Goal: Information Seeking & Learning: Learn about a topic

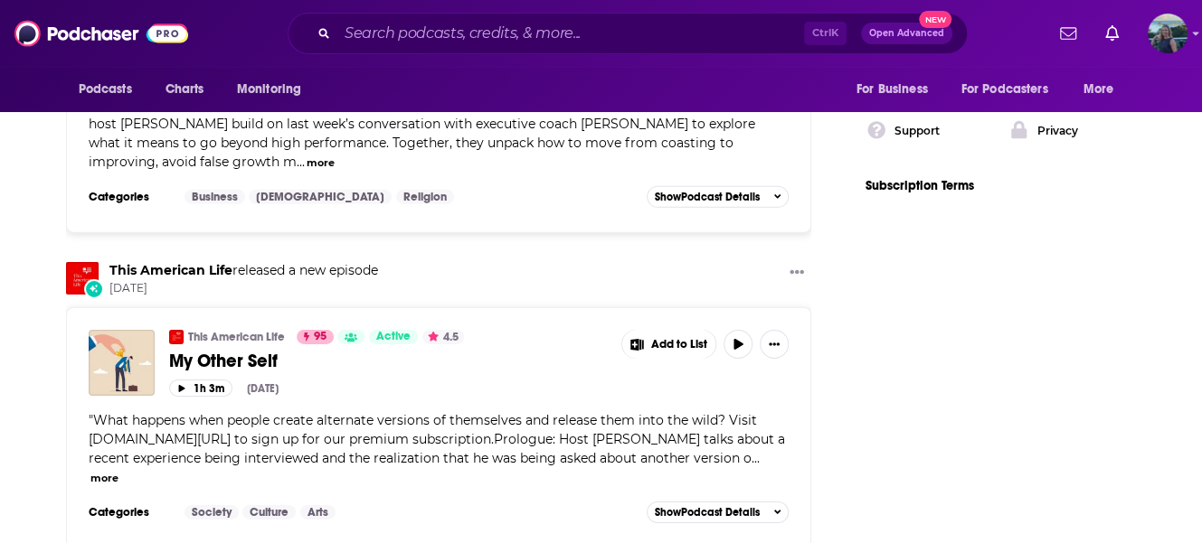
scroll to position [3074, 0]
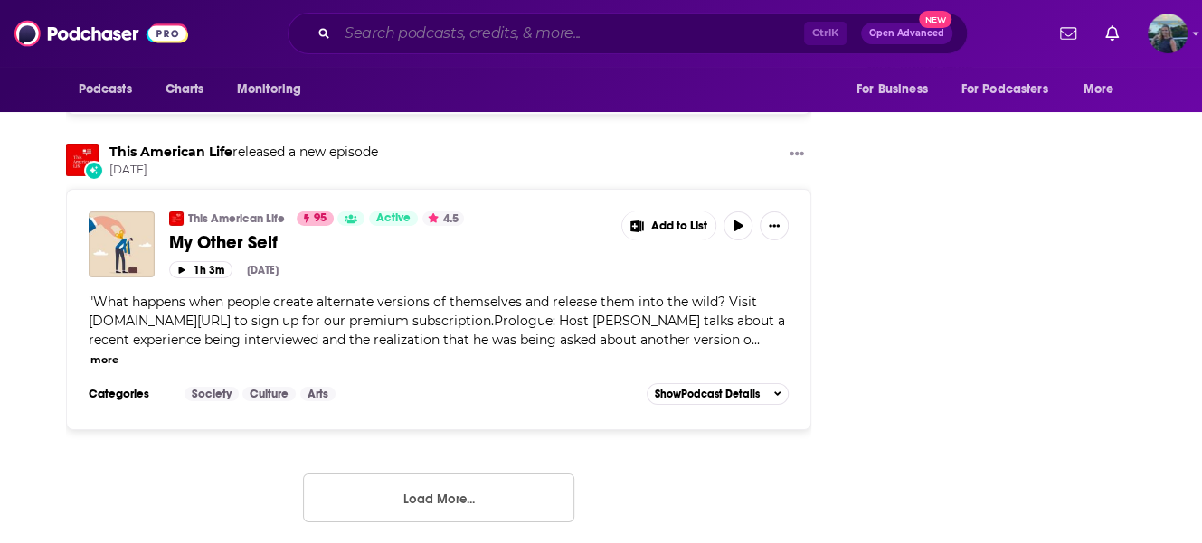
click at [477, 41] on input "Search podcasts, credits, & more..." at bounding box center [570, 33] width 467 height 29
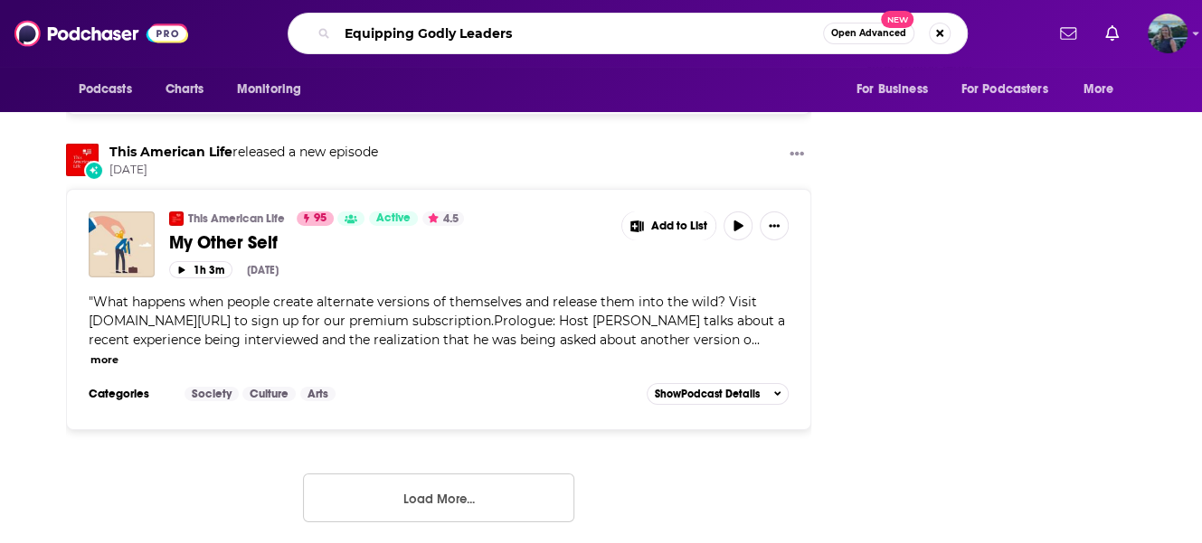
type input "Equipping Godly Leaders"
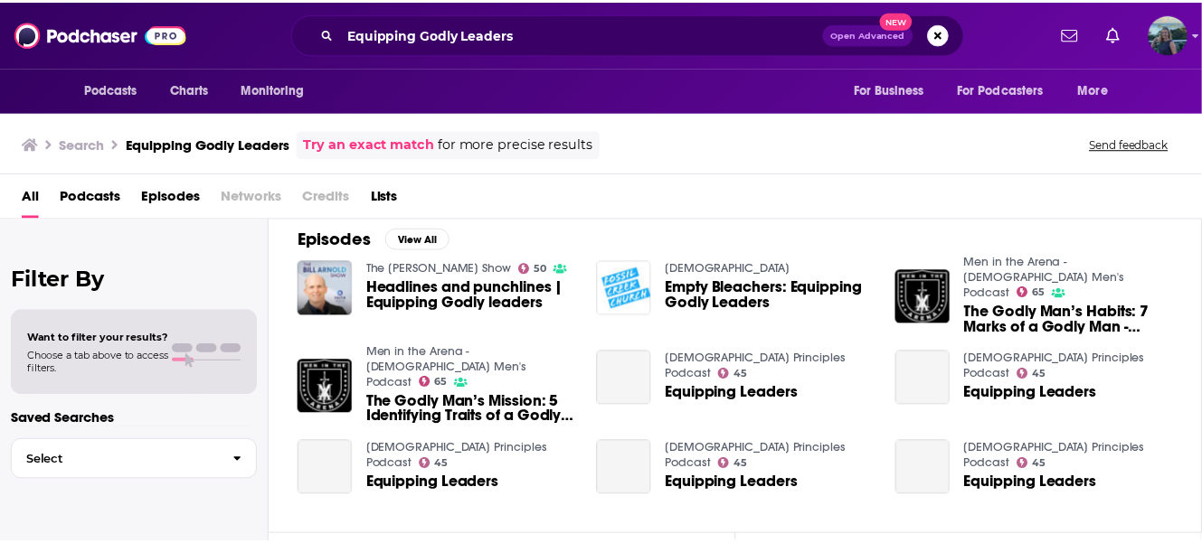
scroll to position [271, 0]
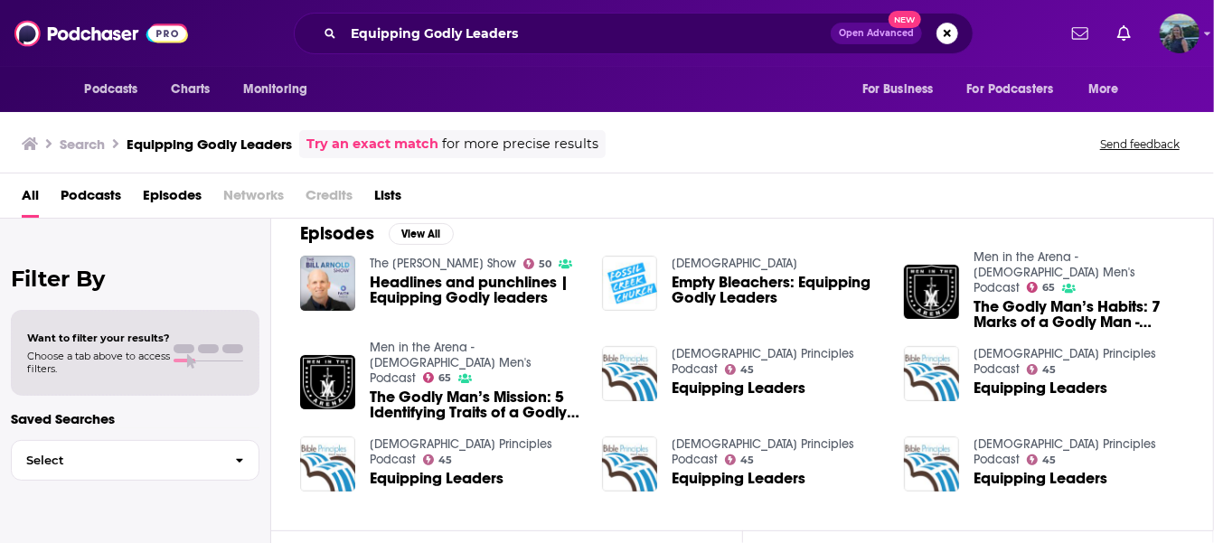
click at [408, 353] on div "Podcasts Charts Monitoring Equipping Godly Leaders Open Advanced New For Busine…" at bounding box center [607, 271] width 1214 height 543
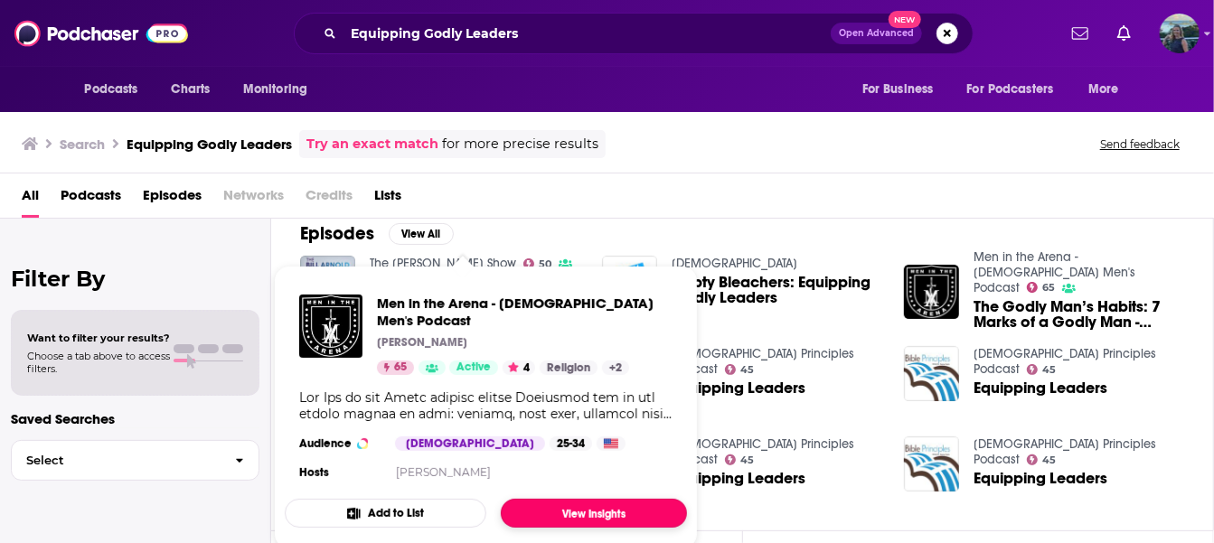
click at [548, 499] on link "View Insights" at bounding box center [594, 513] width 186 height 29
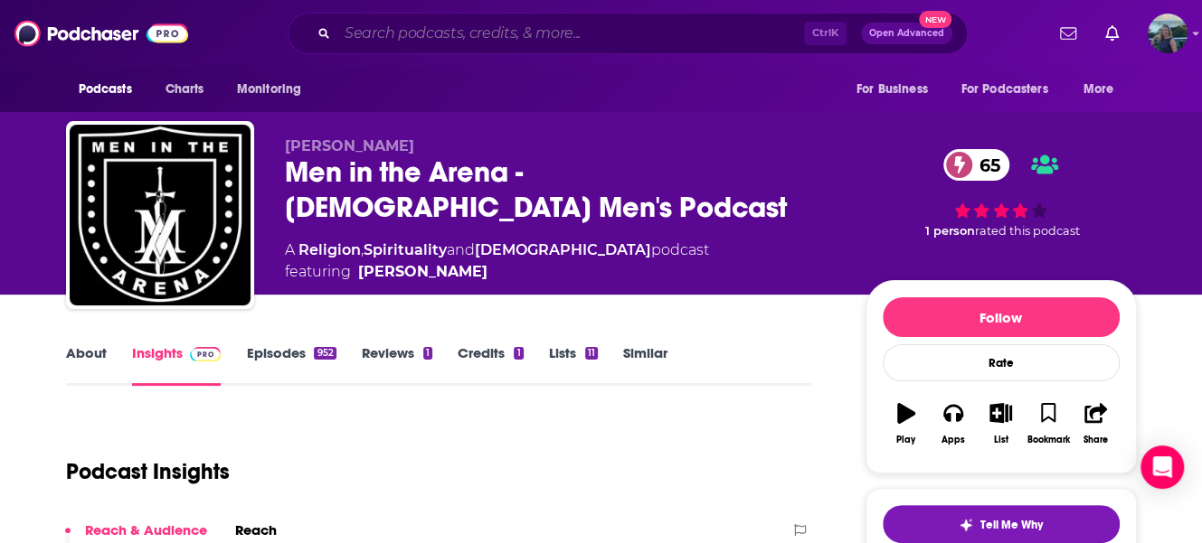
click at [709, 39] on input "Search podcasts, credits, & more..." at bounding box center [570, 33] width 467 height 29
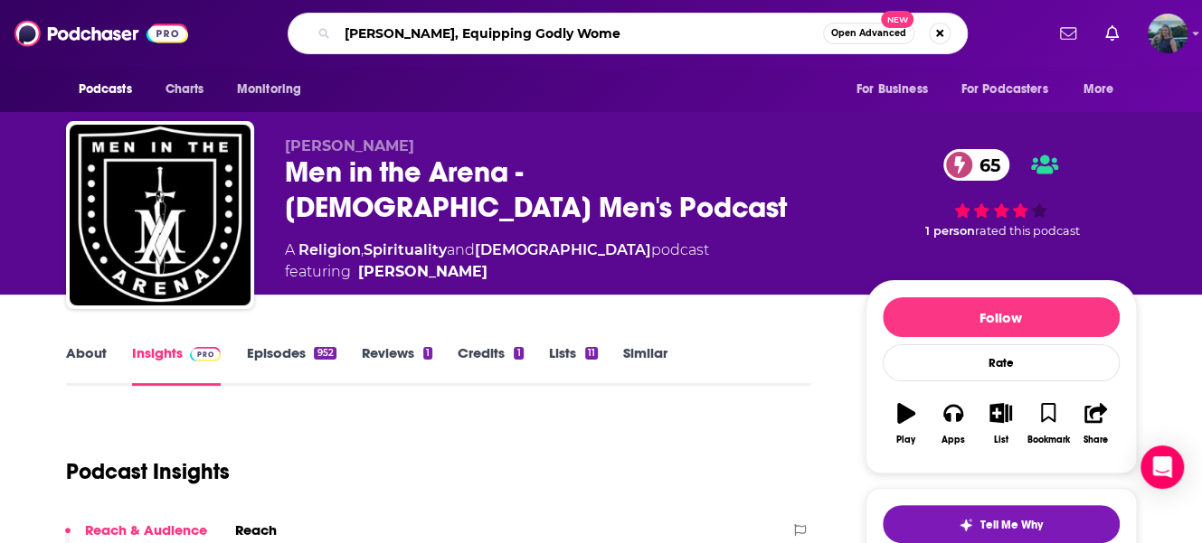
type input "[PERSON_NAME], Equipping Godly Women"
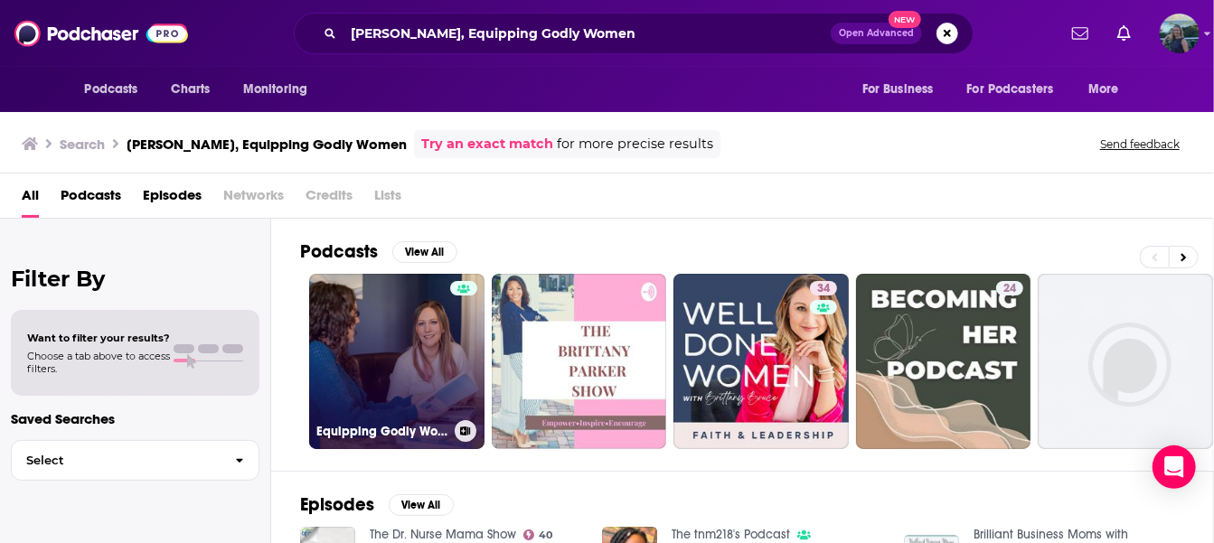
click at [400, 345] on link "Equipping Godly Women Podcast" at bounding box center [396, 361] width 175 height 175
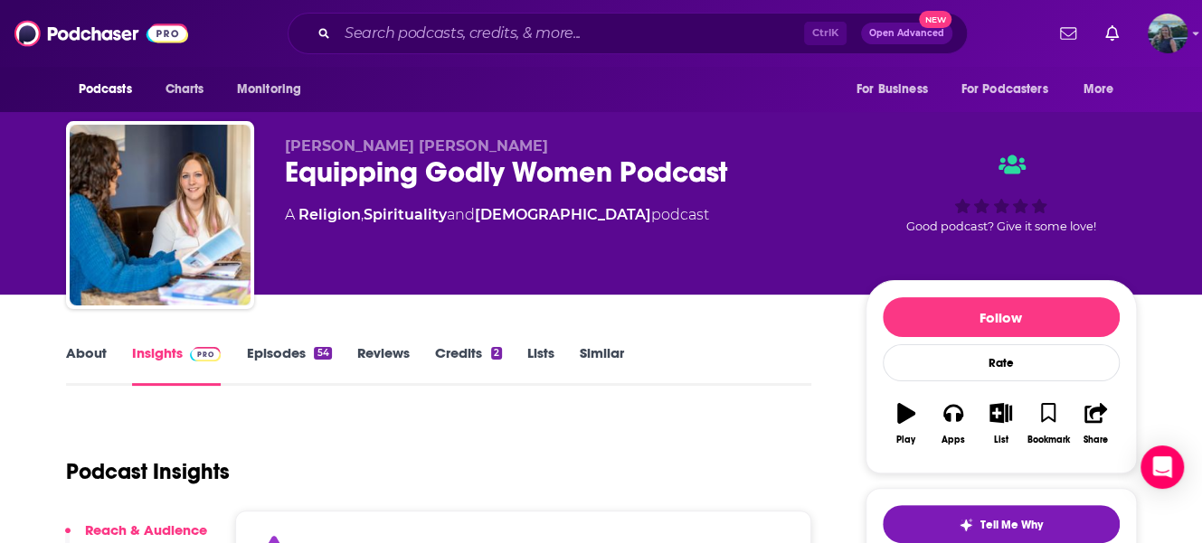
click at [90, 350] on link "About" at bounding box center [86, 366] width 41 height 42
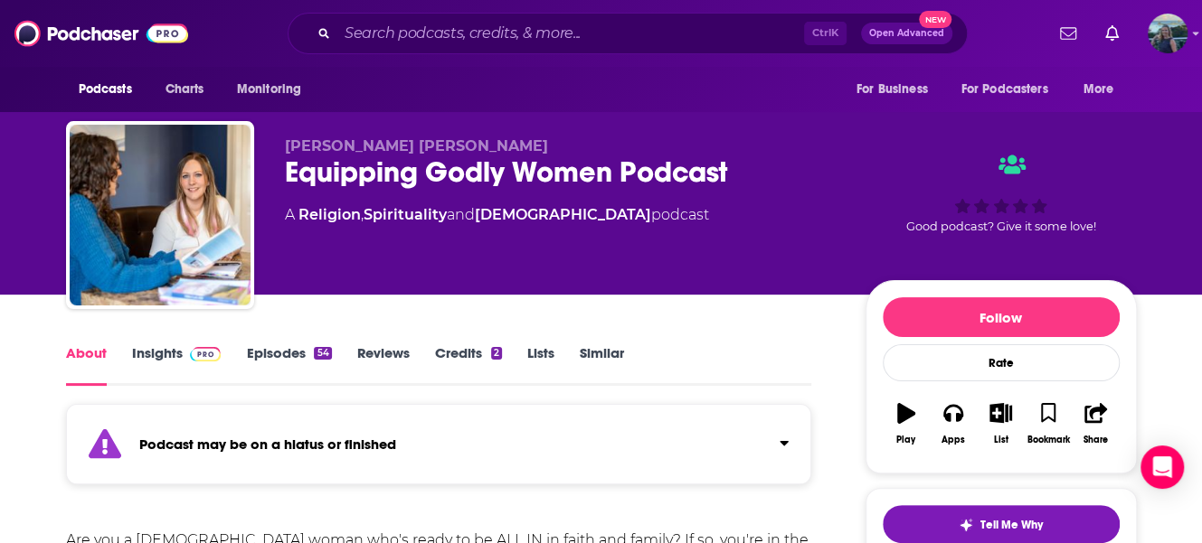
click at [265, 353] on link "Episodes 54" at bounding box center [288, 366] width 85 height 42
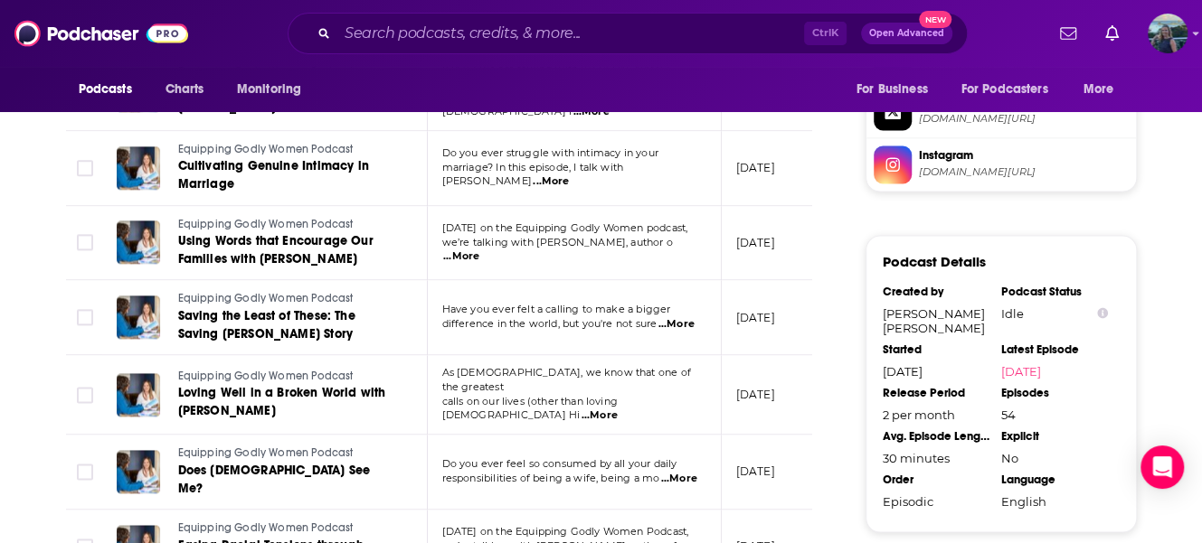
scroll to position [1718, 0]
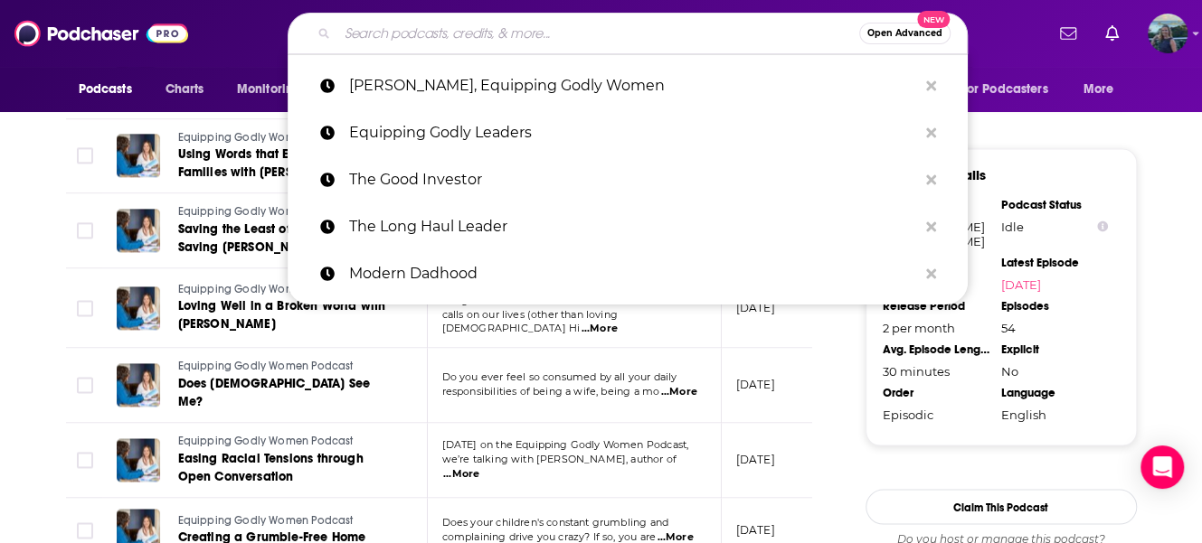
click at [499, 24] on input "Search podcasts, credits, & more..." at bounding box center [598, 33] width 522 height 29
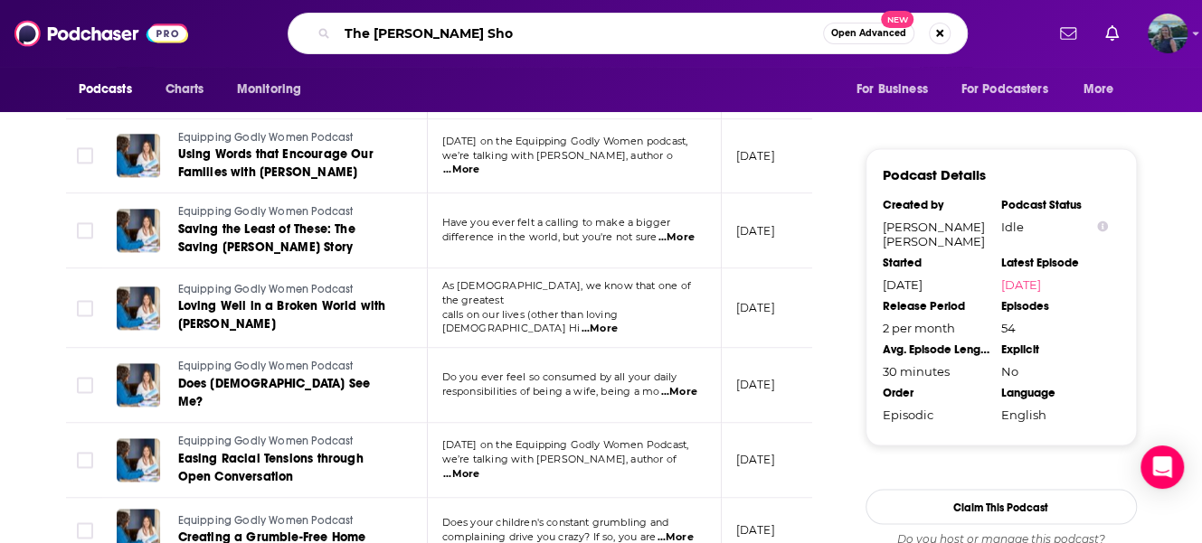
type input "The [PERSON_NAME] Show"
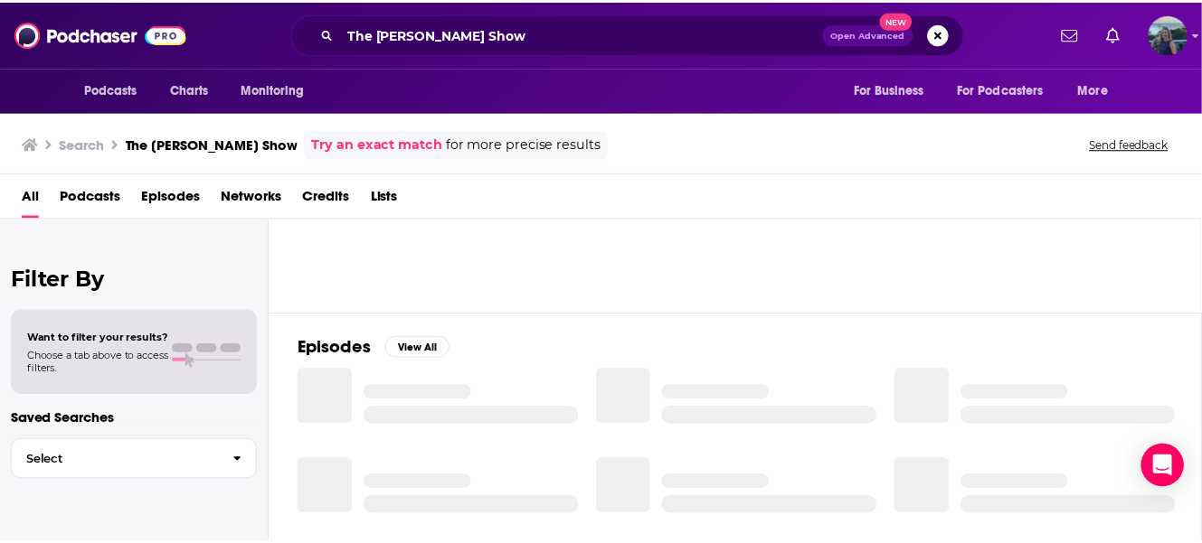
scroll to position [181, 0]
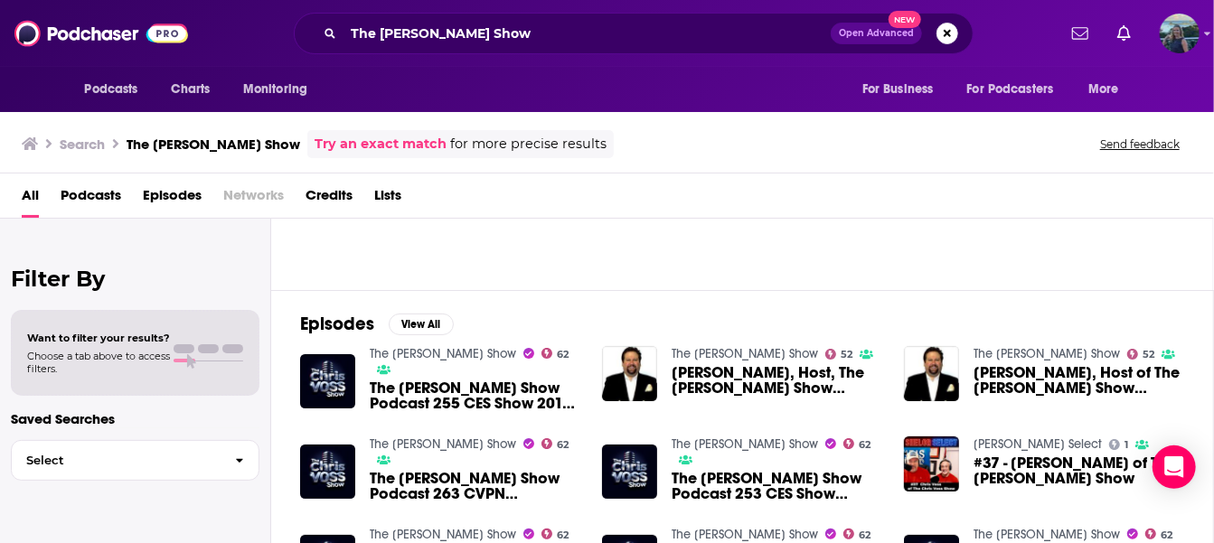
click at [391, 381] on span "The [PERSON_NAME] Show Podcast 255 CES Show 2019 Sponsors of The [PERSON_NAME] …" at bounding box center [475, 396] width 211 height 31
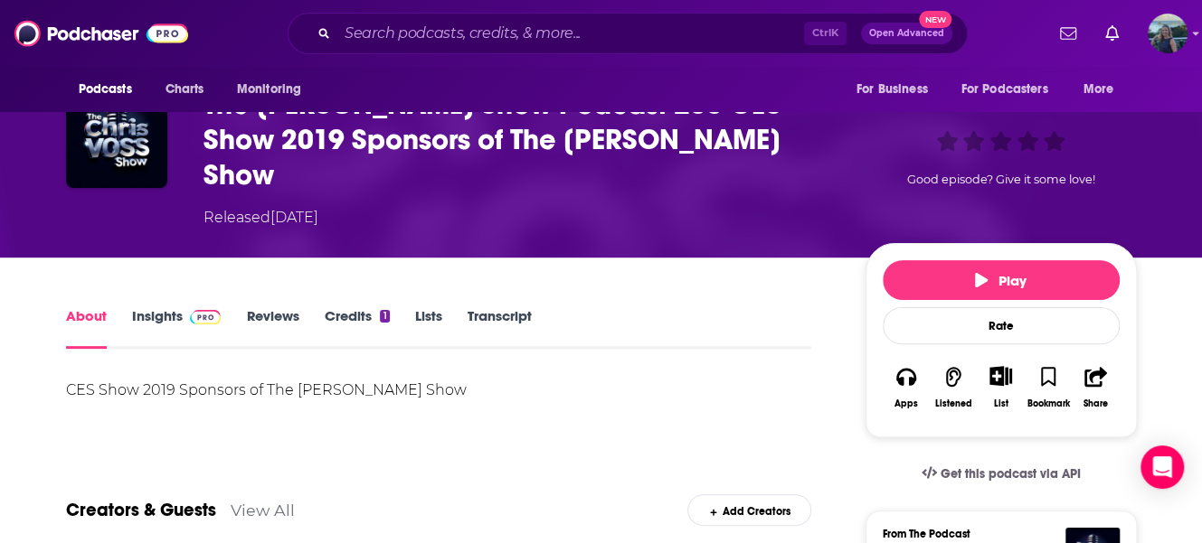
scroll to position [181, 0]
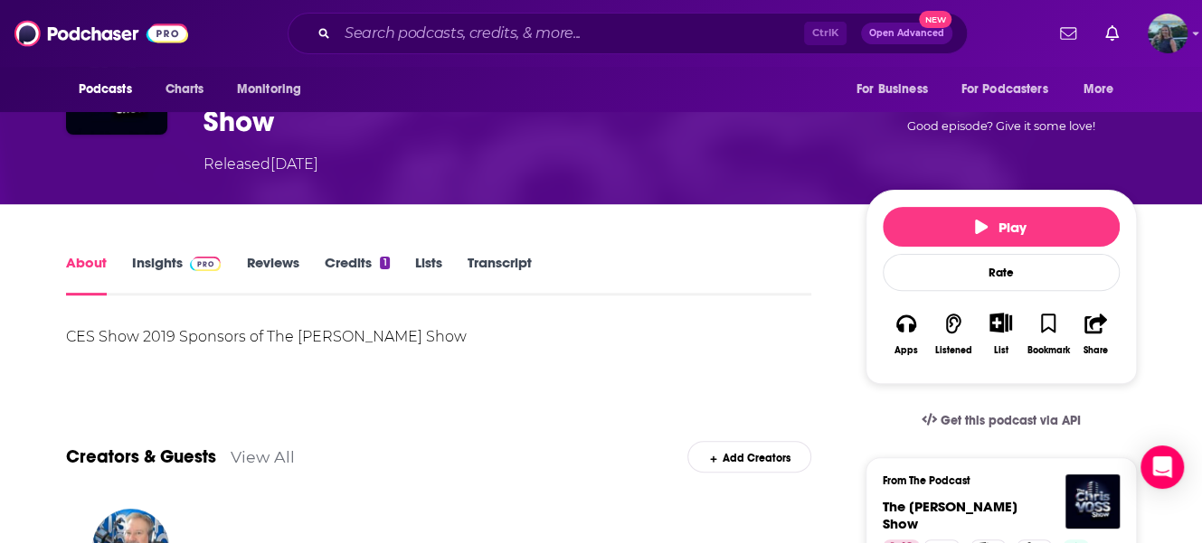
click at [161, 254] on link "Insights" at bounding box center [177, 275] width 90 height 42
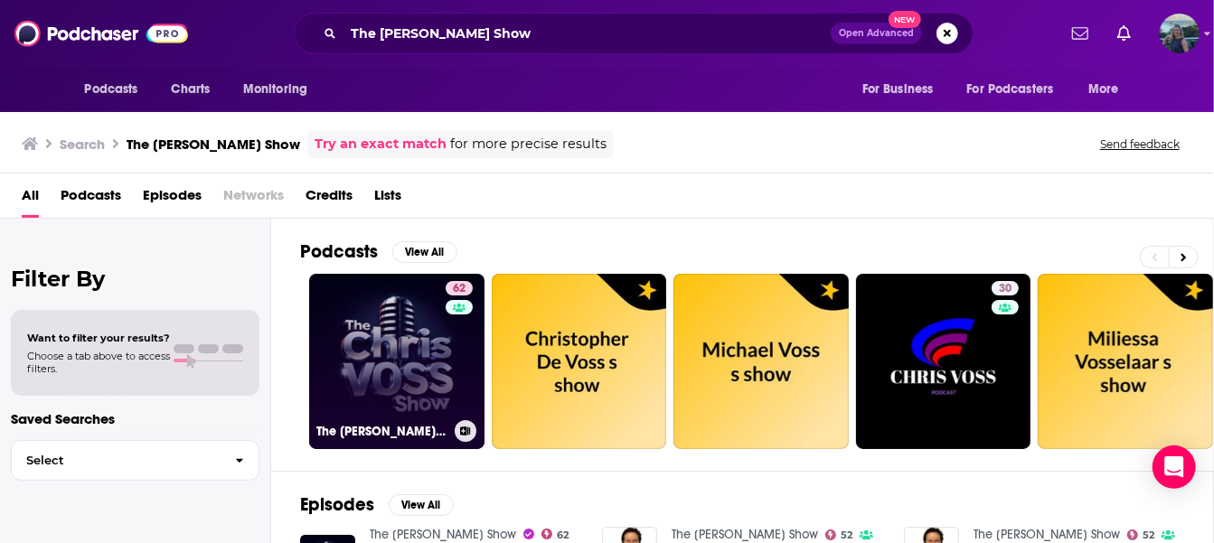
click at [353, 372] on link "62 The [PERSON_NAME] Show" at bounding box center [396, 361] width 175 height 175
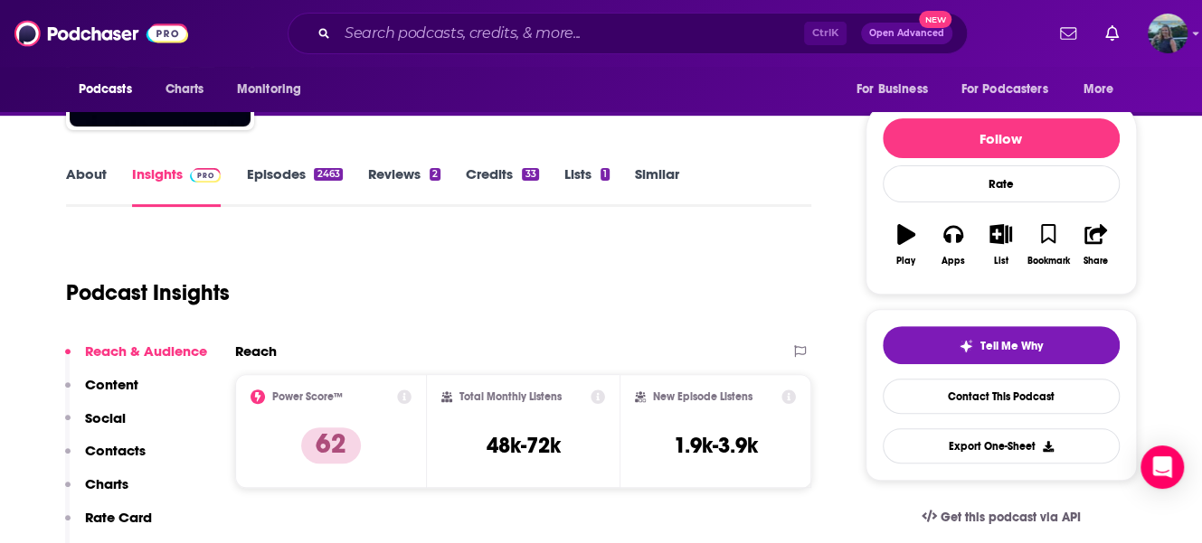
scroll to position [181, 0]
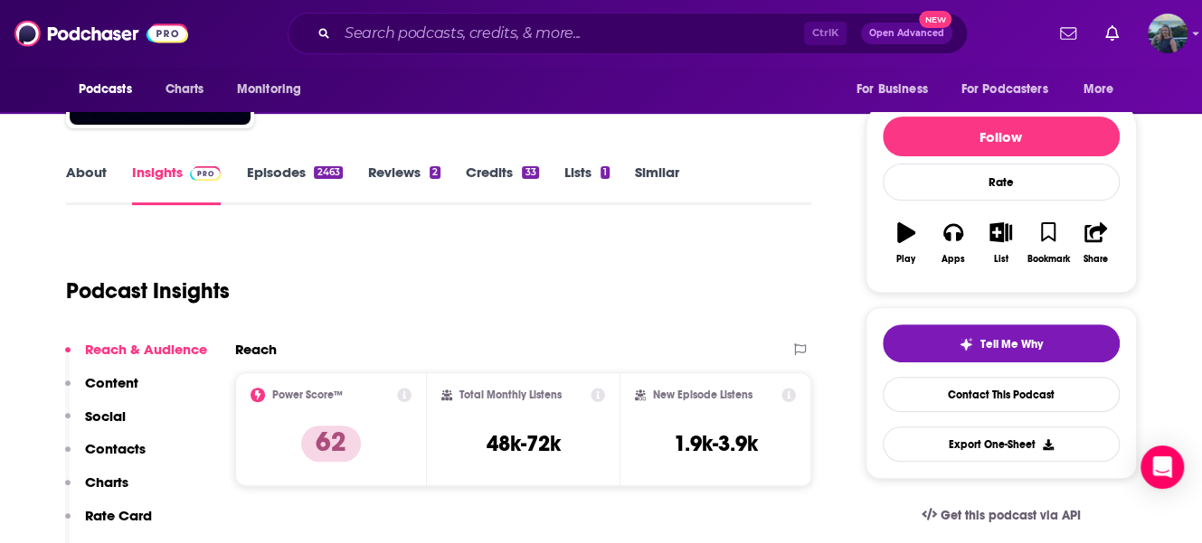
click at [80, 165] on link "About" at bounding box center [86, 185] width 41 height 42
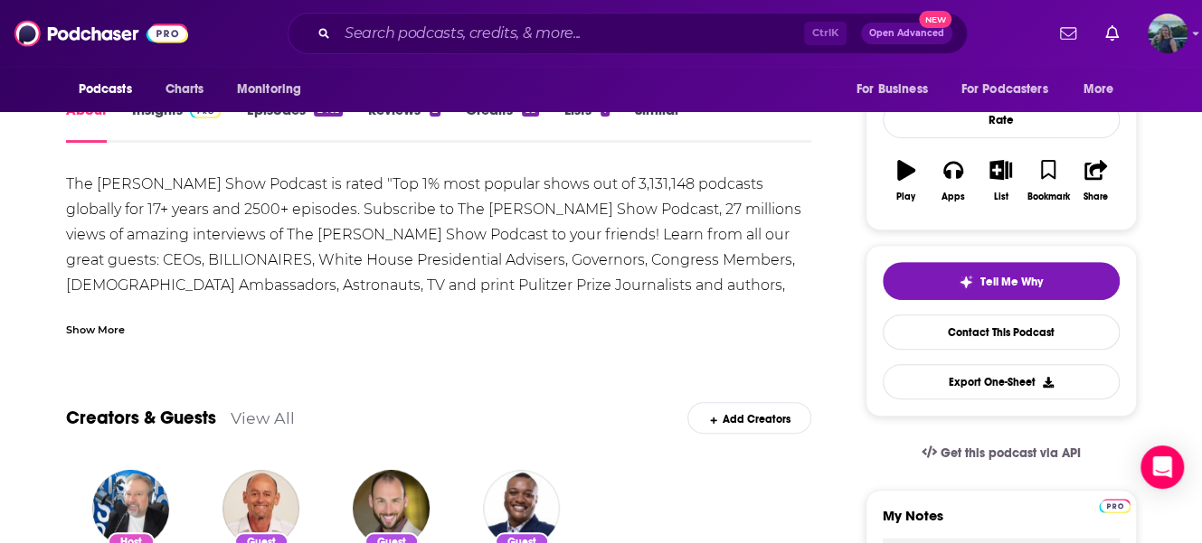
scroll to position [271, 0]
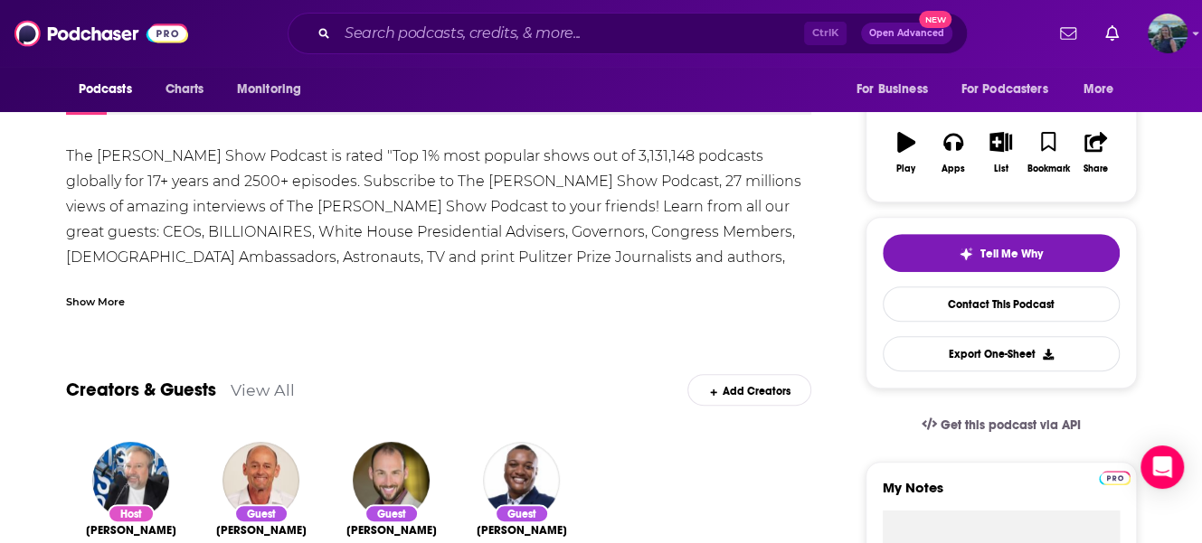
click at [90, 306] on div "Show More" at bounding box center [95, 300] width 59 height 17
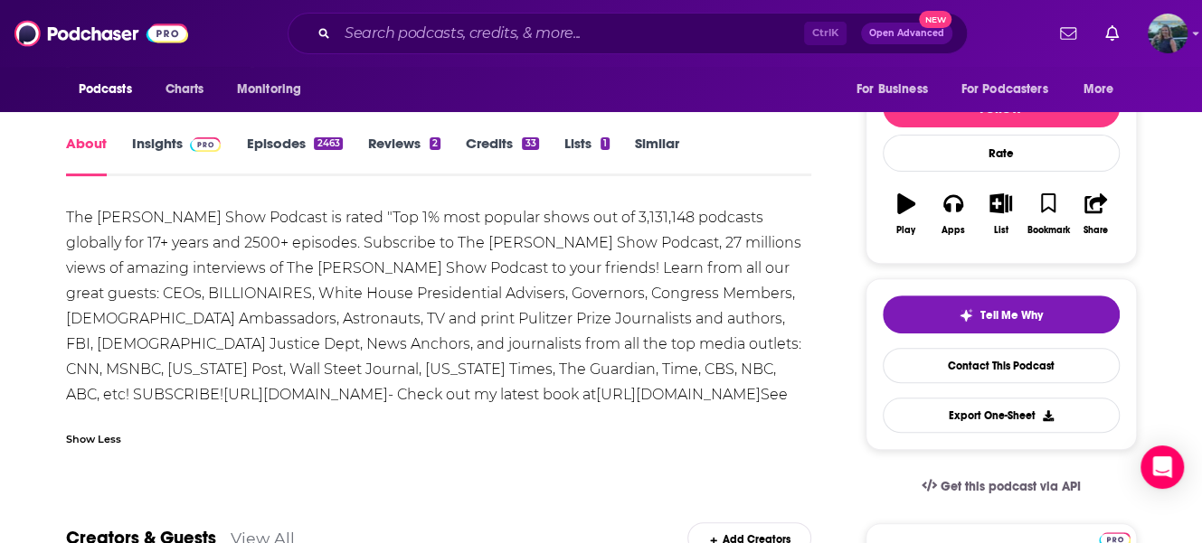
scroll to position [181, 0]
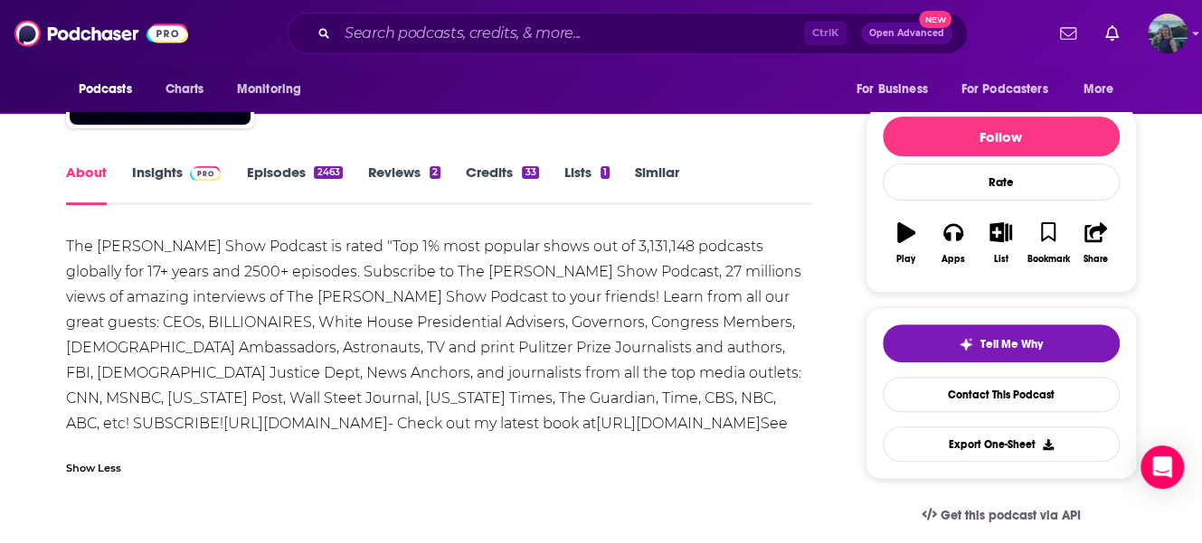
click at [269, 178] on link "Episodes 2463" at bounding box center [294, 185] width 96 height 42
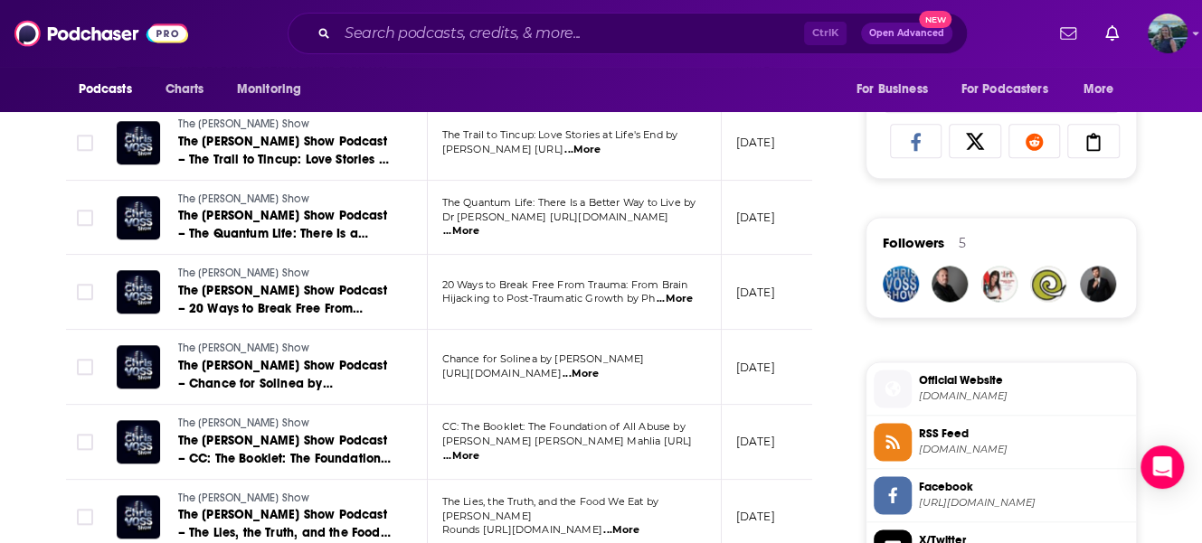
scroll to position [1175, 0]
